Goal: Task Accomplishment & Management: Use online tool/utility

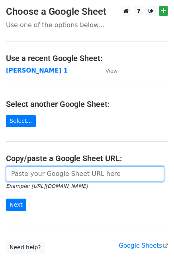
click at [28, 176] on input "url" at bounding box center [85, 173] width 158 height 15
paste input "https://docs.google.com/spreadsheets/d/16OPJ7wuj5LexxCDUj05BXFBcqVHdRQQEpm-dQTi…"
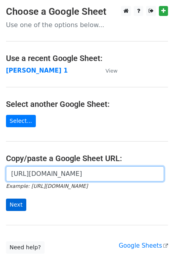
scroll to position [0, 179]
type input "https://docs.google.com/spreadsheets/d/16OPJ7wuj5LexxCDUj05BXFBcqVHdRQQEpm-dQTi…"
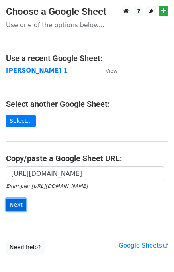
scroll to position [0, 0]
click at [16, 206] on input "Next" at bounding box center [16, 205] width 20 height 12
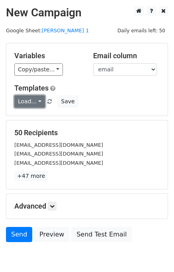
click at [33, 101] on link "Load..." at bounding box center [29, 101] width 31 height 12
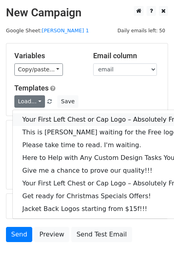
click at [47, 114] on link "Your First Left Chest or Cap Logo – Absolutely Free" at bounding box center [108, 119] width 190 height 13
